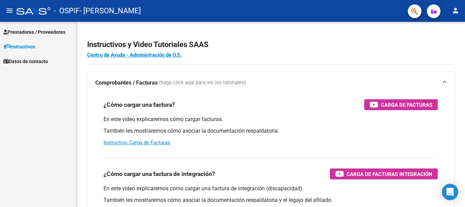
click at [53, 32] on span "Prestadores / Proveedores" at bounding box center [34, 31] width 62 height 7
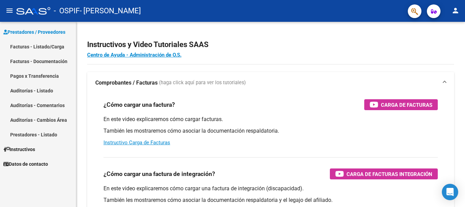
click at [51, 45] on link "Facturas - Listado/Carga" at bounding box center [38, 46] width 76 height 15
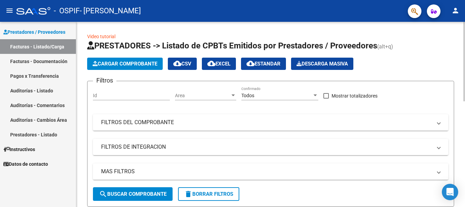
click at [119, 64] on span "Cargar Comprobante" at bounding box center [125, 64] width 65 height 6
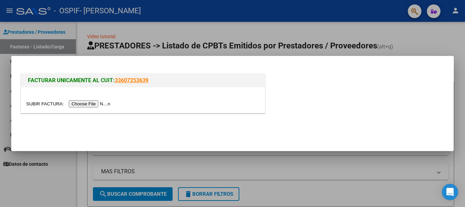
click at [94, 105] on input "file" at bounding box center [69, 103] width 86 height 7
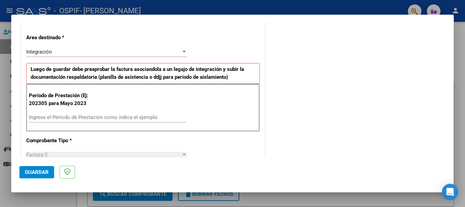
scroll to position [138, 0]
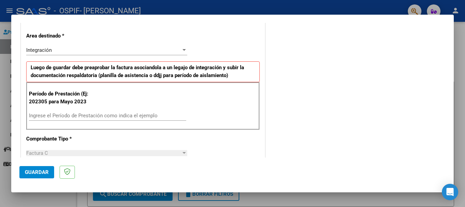
click at [127, 111] on div "Ingrese el Período de Prestación como indica el ejemplo" at bounding box center [107, 115] width 157 height 10
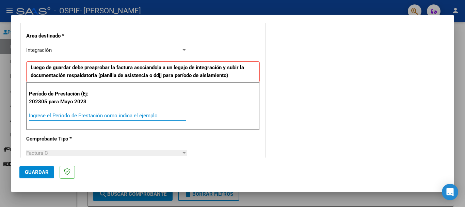
type input "5"
type input "202507"
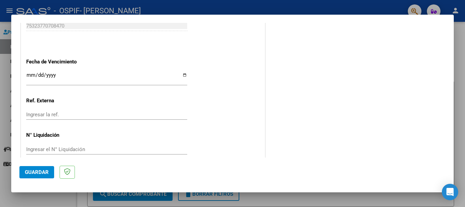
scroll to position [452, 0]
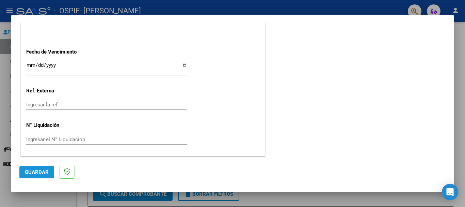
click at [37, 175] on button "Guardar" at bounding box center [36, 172] width 35 height 12
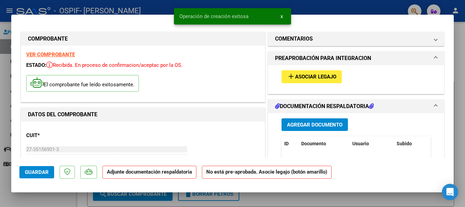
click at [304, 78] on span "Asociar Legajo" at bounding box center [315, 77] width 41 height 6
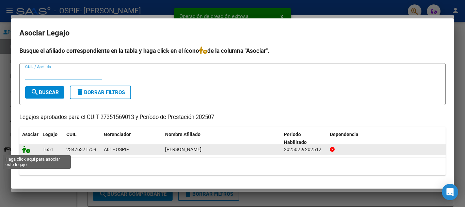
click at [29, 151] on icon at bounding box center [26, 148] width 8 height 7
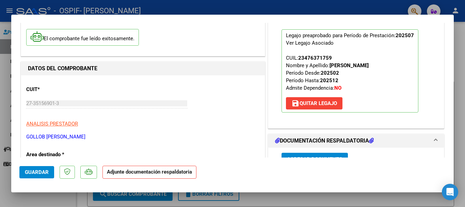
scroll to position [154, 0]
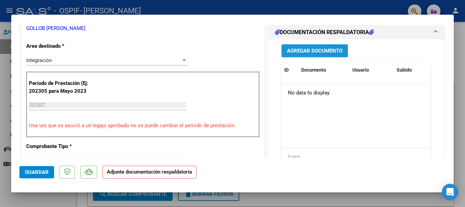
click at [319, 51] on span "Agregar Documento" at bounding box center [314, 51] width 55 height 6
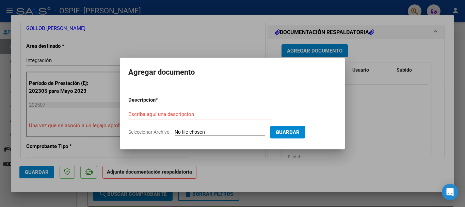
click at [202, 131] on input "Seleccionar Archivo" at bounding box center [220, 132] width 90 height 6
type input "C:\fakepath\CamScanner [DATE] 19.38.pdf"
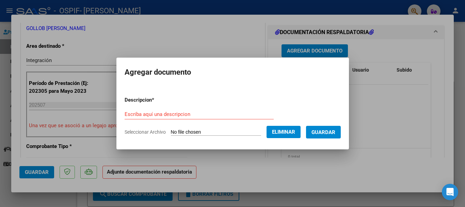
click at [181, 109] on div "Escriba aquí una descripcion" at bounding box center [199, 114] width 149 height 10
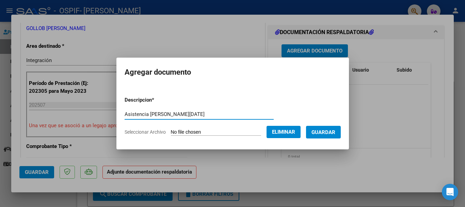
type input "Asistencia [PERSON_NAME][DATE]"
click at [327, 128] on button "Guardar" at bounding box center [323, 132] width 35 height 13
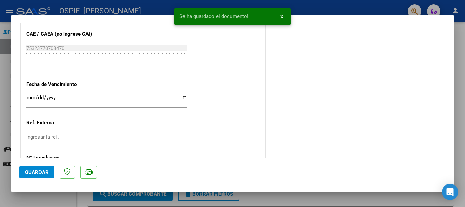
scroll to position [475, 0]
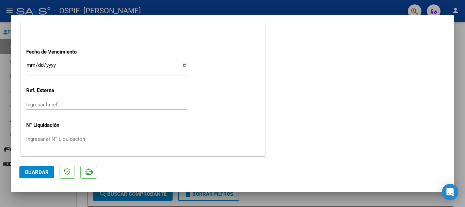
click at [35, 170] on span "Guardar" at bounding box center [37, 172] width 24 height 6
